Goal: Information Seeking & Learning: Learn about a topic

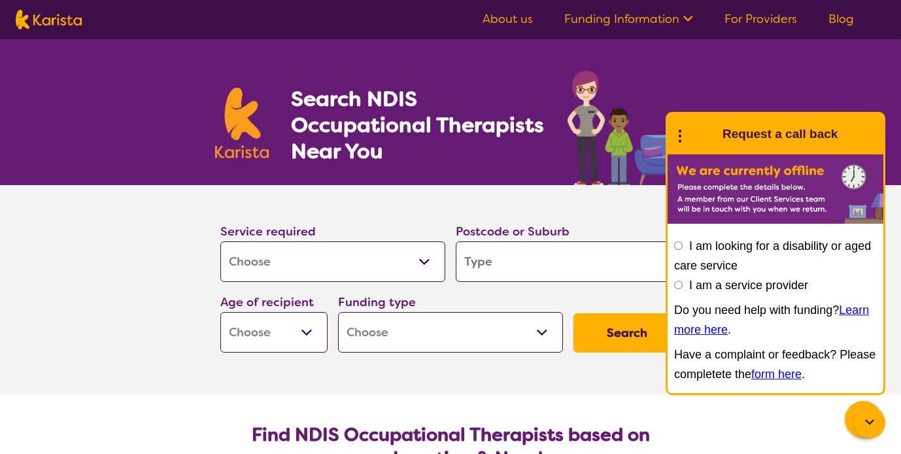
select select "[MEDICAL_DATA]"
click at [513, 265] on input "search" at bounding box center [568, 261] width 225 height 41
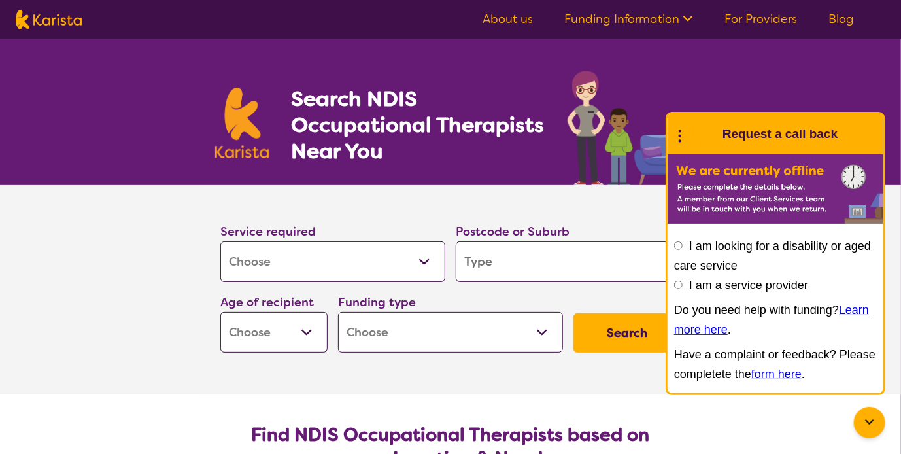
type input "3"
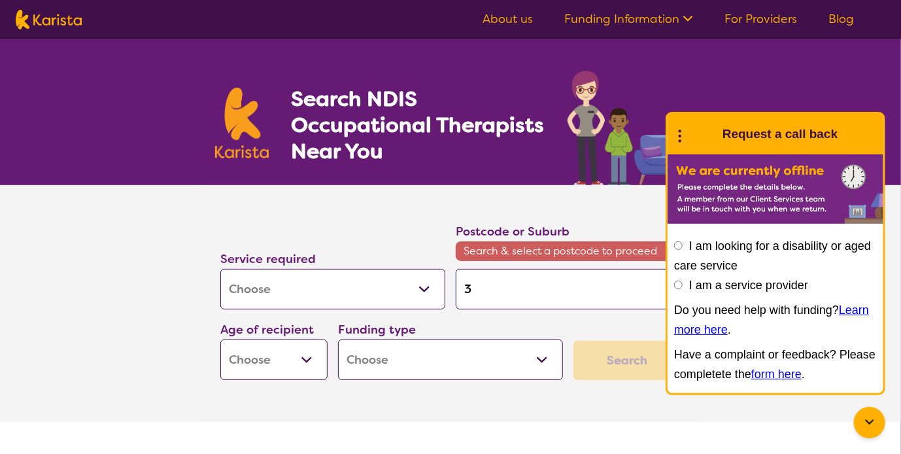
type input "30"
type input "308"
type input "3088"
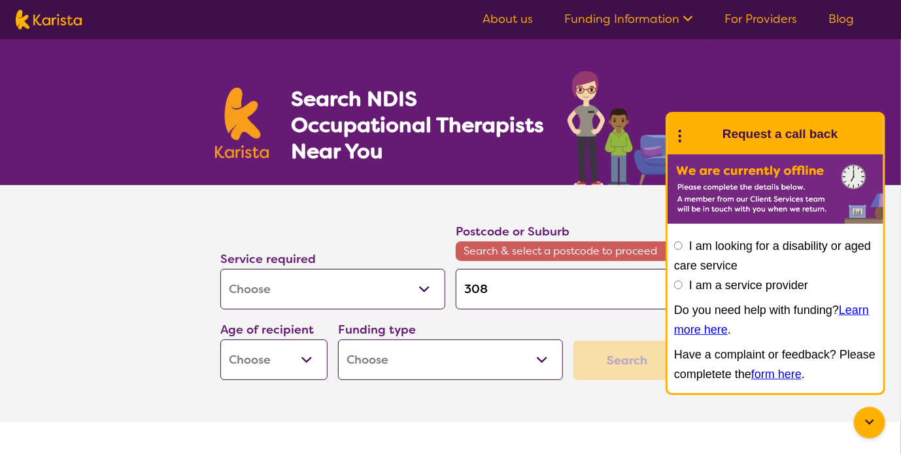
type input "3088"
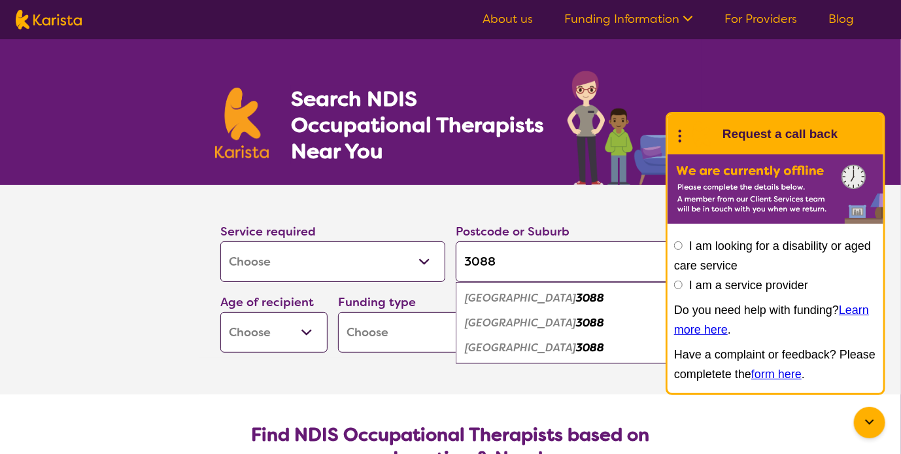
type input "308"
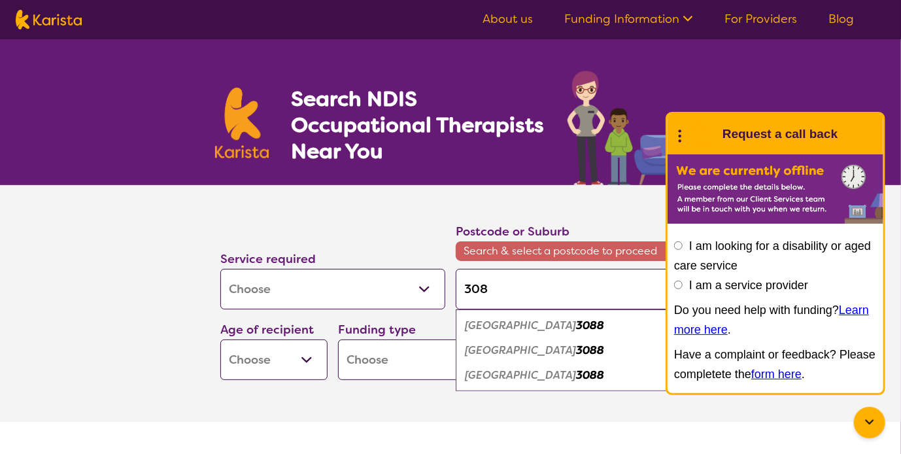
type input "30"
type input "3"
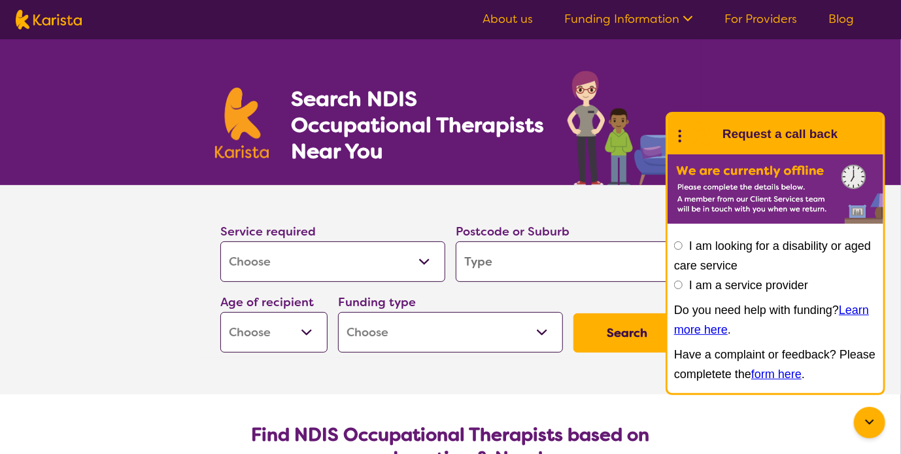
type input "W"
type input "Wa"
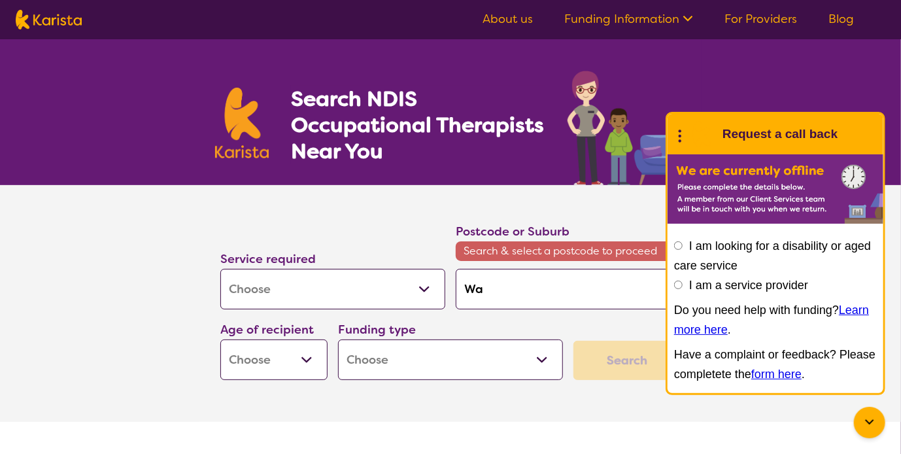
type input "Wat"
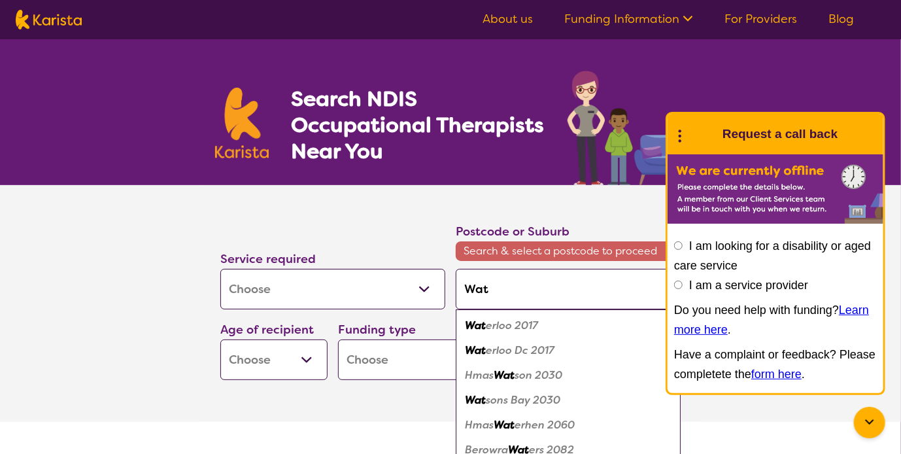
type input "Wats"
type input "Watso"
type input "Watson"
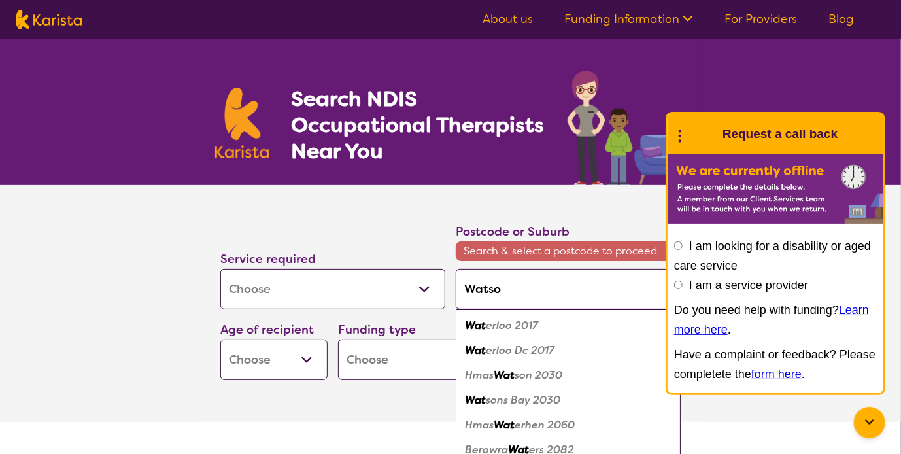
type input "Watson"
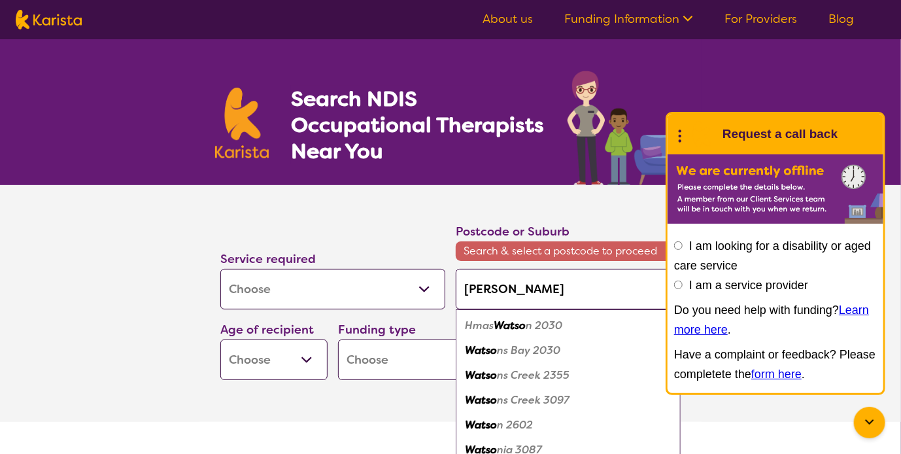
type input "Watsoni"
type input "Watsonia"
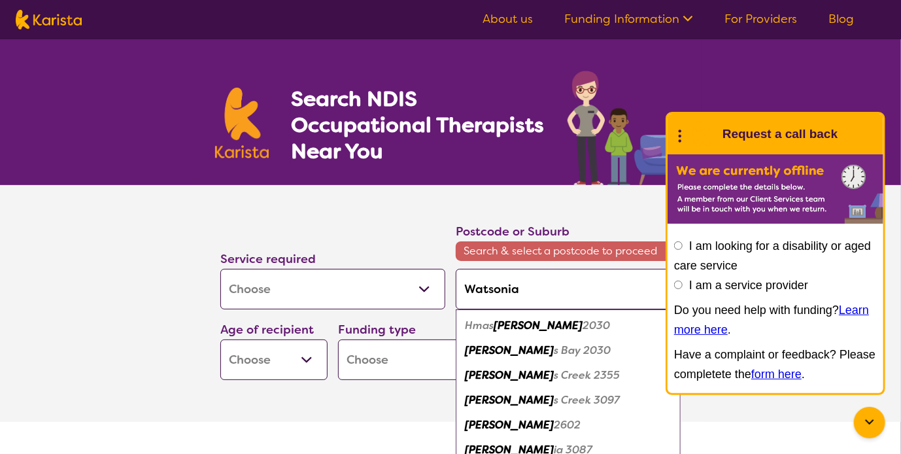
type input "Watsonia"
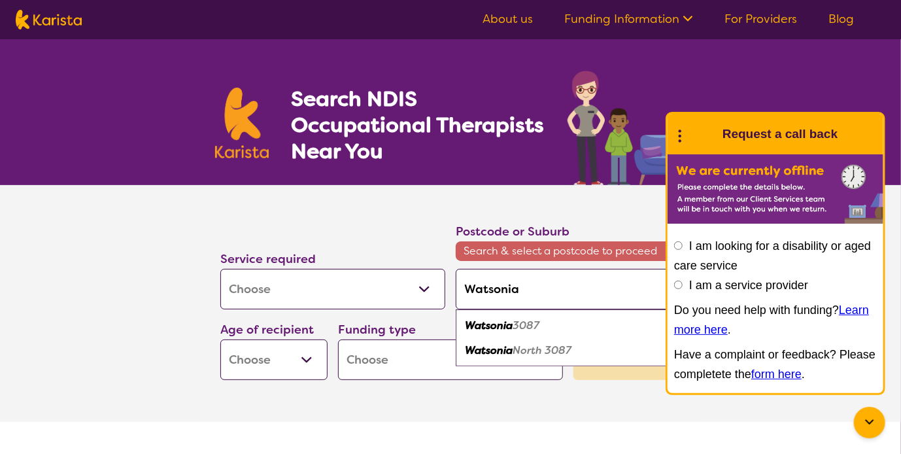
type input "Watsonia N"
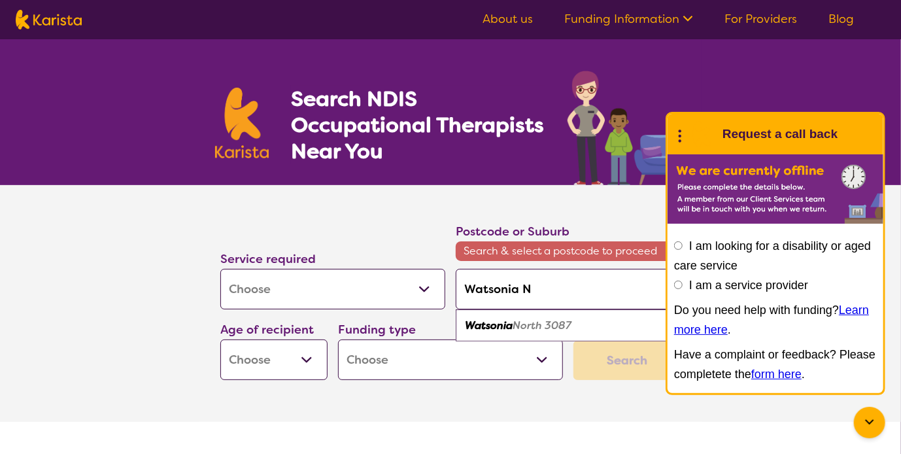
type input "Watsonia No"
type input "Watsonia Nor"
type input "Watsonia Nort"
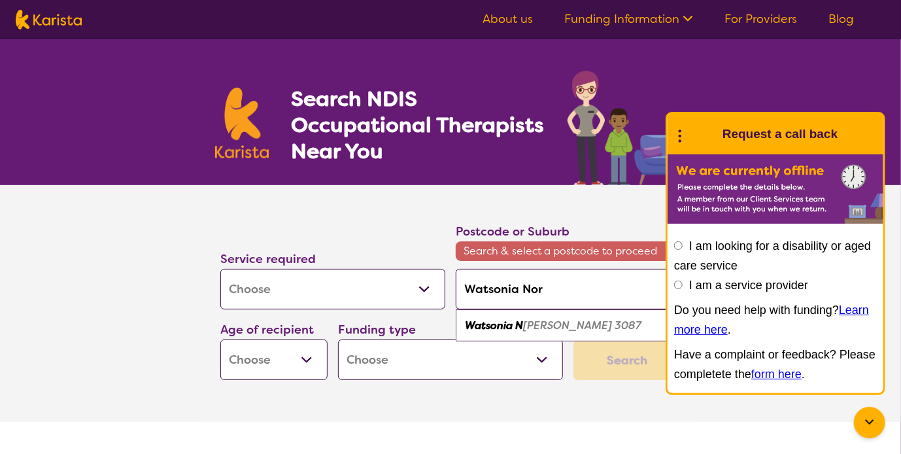
type input "Watsonia Nort"
type input "Watsonia North"
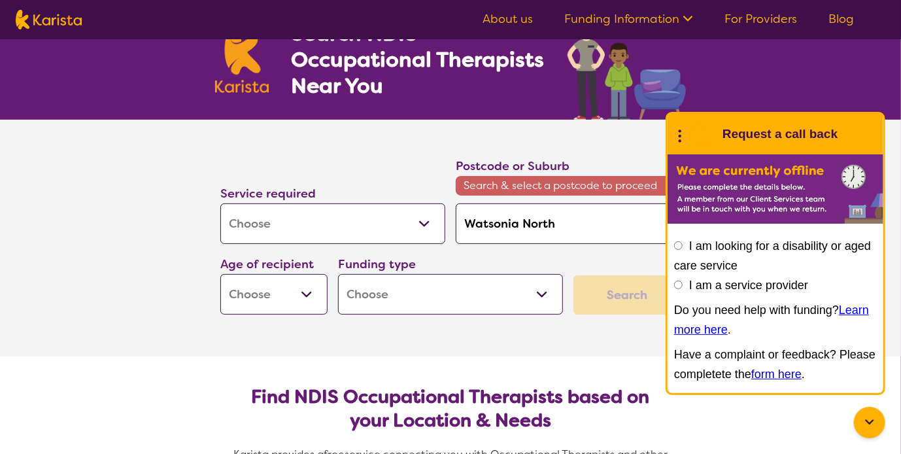
click at [284, 292] on select "Early Childhood - 0 to 9 Child - 10 to 11 Adolescent - 12 to 17 Adult - 18 to 6…" at bounding box center [273, 294] width 107 height 41
select select "EC"
click at [220, 274] on select "Early Childhood - 0 to 9 Child - 10 to 11 Adolescent - 12 to 17 Adult - 18 to 6…" at bounding box center [273, 294] width 107 height 41
select select "EC"
click at [476, 286] on select "Home Care Package (HCP) National Disability Insurance Scheme (NDIS) I don't know" at bounding box center [450, 294] width 225 height 41
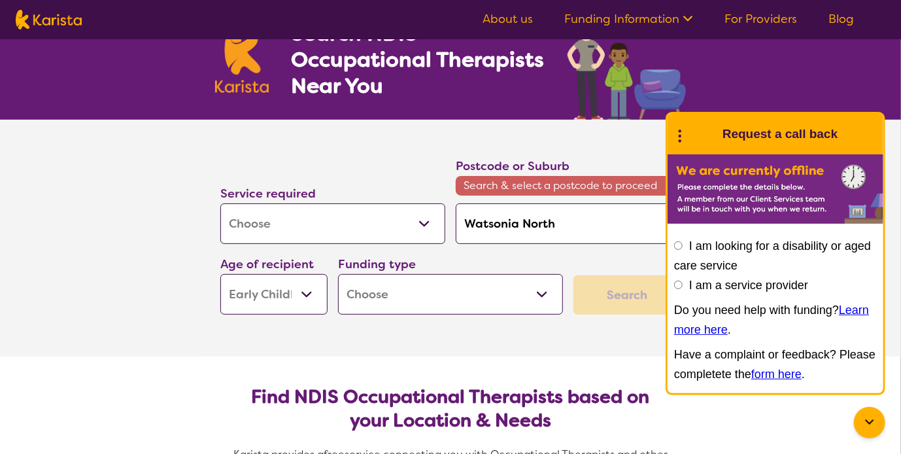
select select "i-don-t-know"
click at [338, 274] on select "Home Care Package (HCP) National Disability Insurance Scheme (NDIS) I don't know" at bounding box center [450, 294] width 225 height 41
select select "i-don-t-know"
click at [606, 293] on div "Search" at bounding box center [626, 294] width 107 height 39
click at [342, 225] on select "Allied Health Assistant Assessment (ADHD or Autism) Behaviour support Counselli…" at bounding box center [332, 223] width 225 height 41
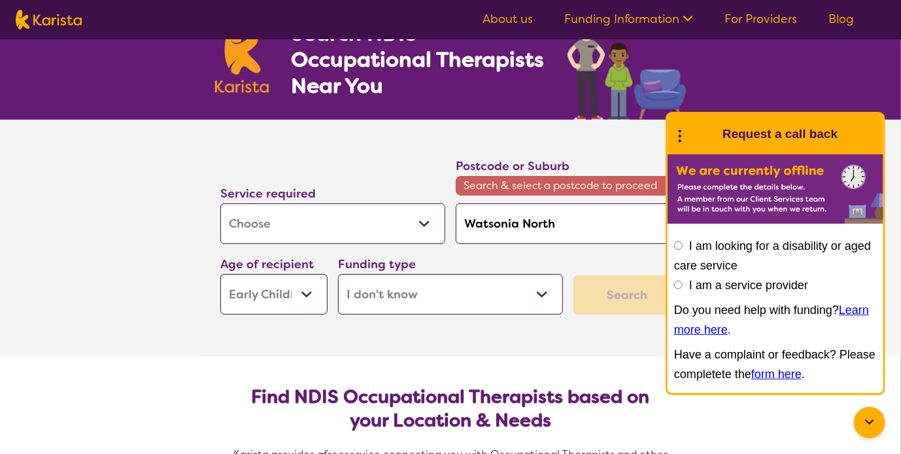
click at [220, 203] on select "Allied Health Assistant Assessment (ADHD or Autism) Behaviour support Counselli…" at bounding box center [332, 223] width 225 height 41
click at [680, 246] on input "I am looking for a disability or aged care service" at bounding box center [678, 245] width 8 height 8
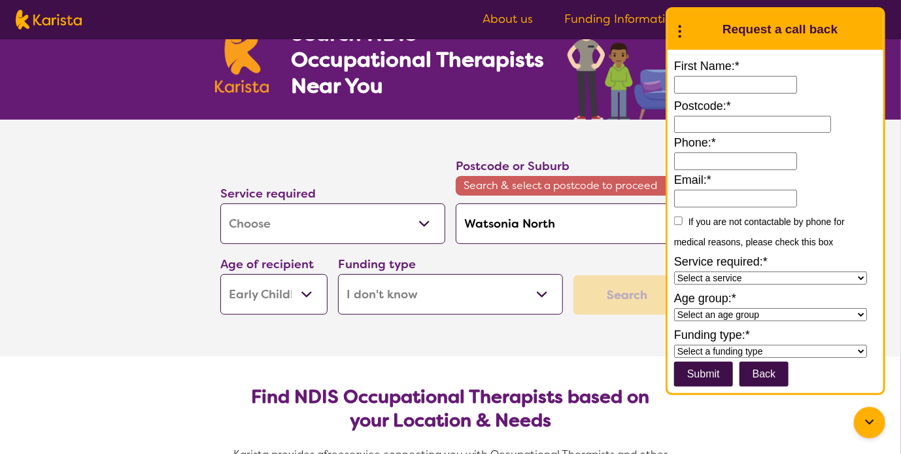
click at [350, 186] on div "Service required Allied Health Assistant Assessment (ADHD or Autism) Behaviour …" at bounding box center [332, 214] width 225 height 60
click at [566, 223] on input "Watsonia North" at bounding box center [568, 223] width 225 height 41
drag, startPoint x: 569, startPoint y: 218, endPoint x: 521, endPoint y: 217, distance: 47.7
click at [521, 217] on input "Watsonia North" at bounding box center [568, 223] width 225 height 41
type input "Watsonia"
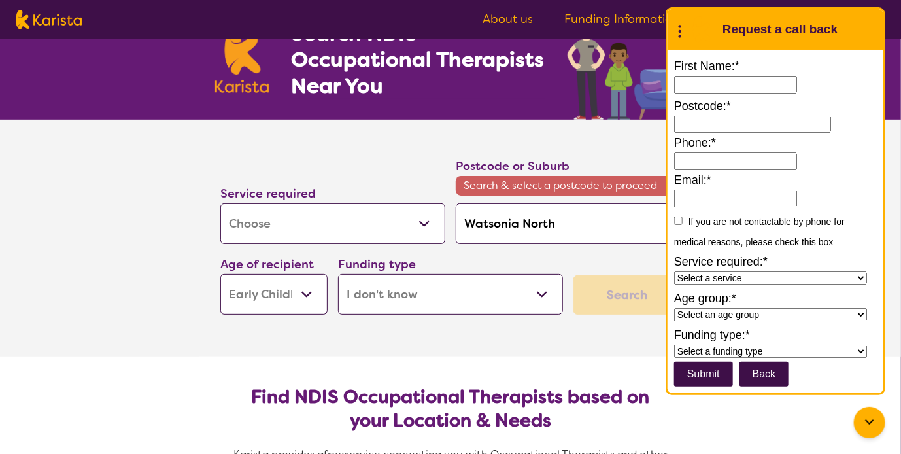
type input "Watsonia"
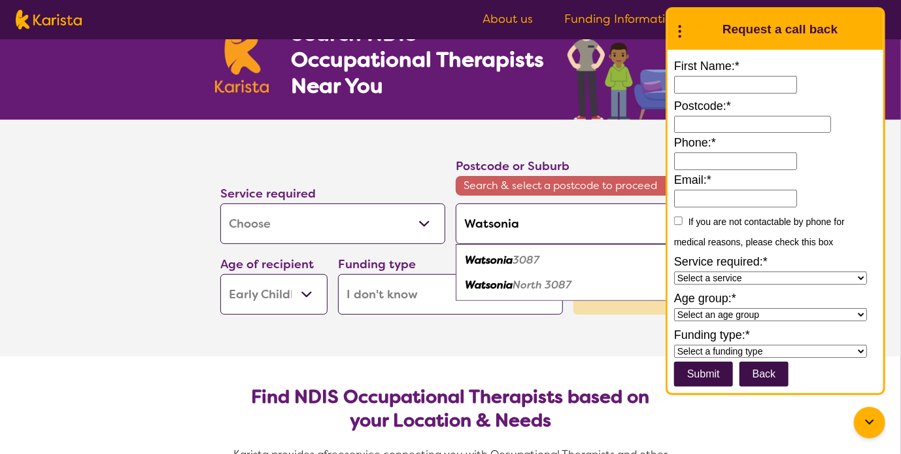
click at [503, 261] on em "Watsonia" at bounding box center [489, 260] width 48 height 14
type input "3087"
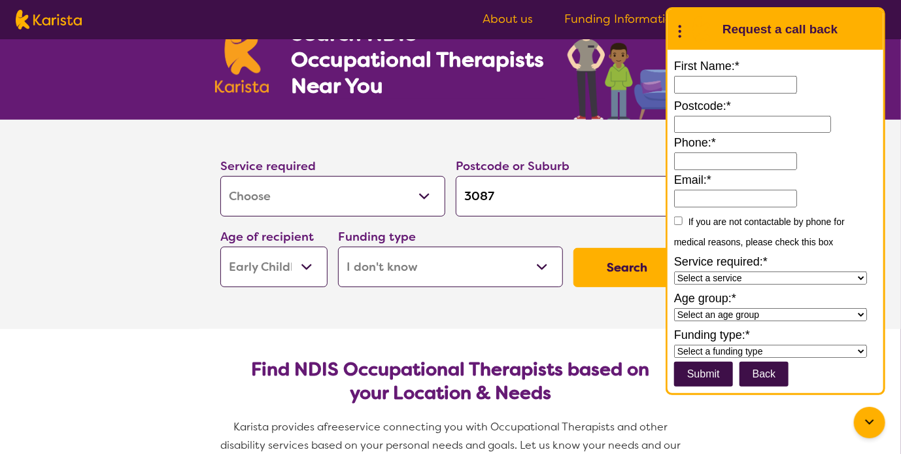
click at [606, 269] on button "Search" at bounding box center [626, 267] width 107 height 39
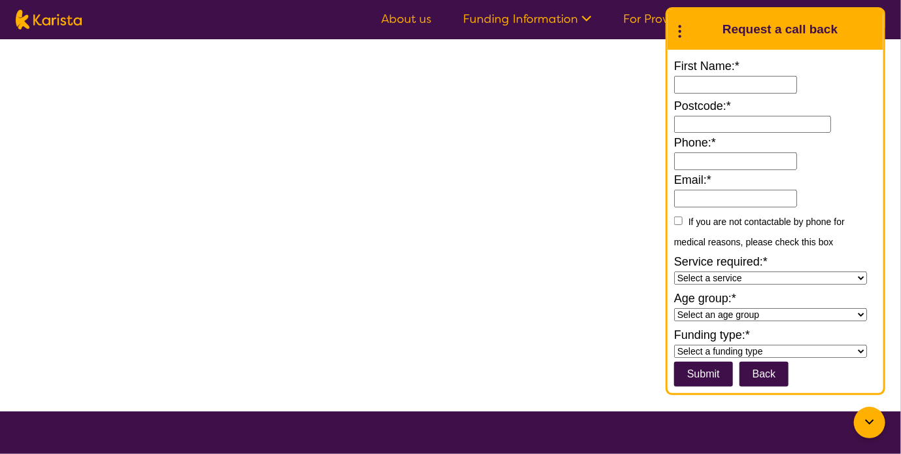
select select "[MEDICAL_DATA]"
select select "EC"
